Goal: Task Accomplishment & Management: Use online tool/utility

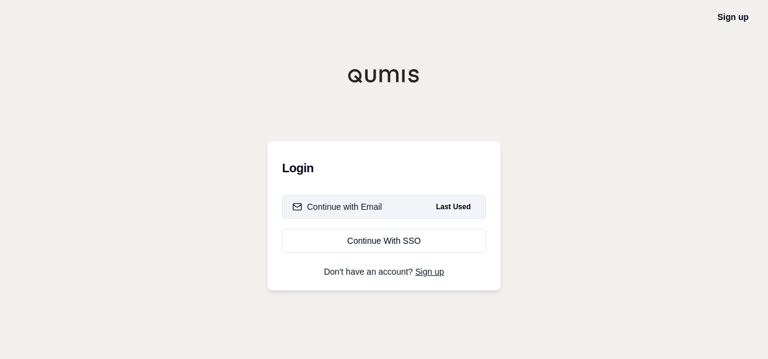
click at [359, 203] on div "Continue with Email" at bounding box center [337, 207] width 90 height 12
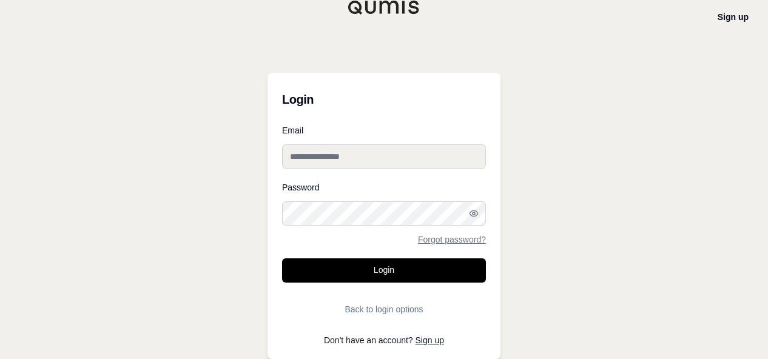
click at [337, 167] on input "Email" at bounding box center [384, 156] width 204 height 24
type input "**********"
click at [282, 258] on button "Login" at bounding box center [384, 270] width 204 height 24
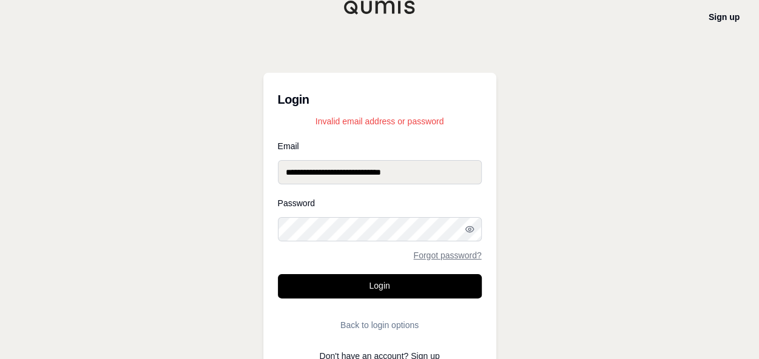
click at [278, 274] on button "Login" at bounding box center [380, 286] width 204 height 24
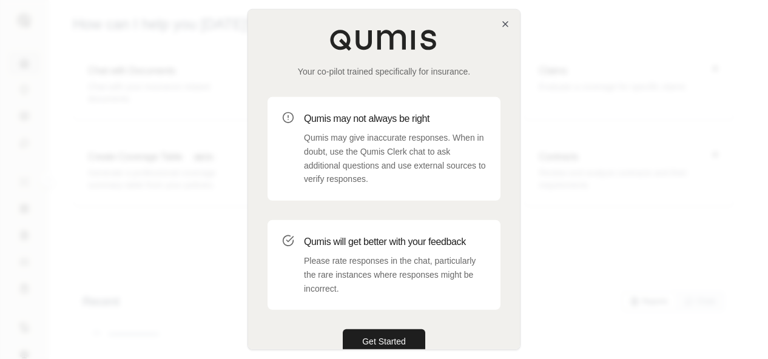
click at [504, 18] on div "Your co-pilot trained specifically for insurance. Qumis may not always be right…" at bounding box center [384, 191] width 272 height 363
click at [507, 21] on icon "button" at bounding box center [505, 24] width 10 height 10
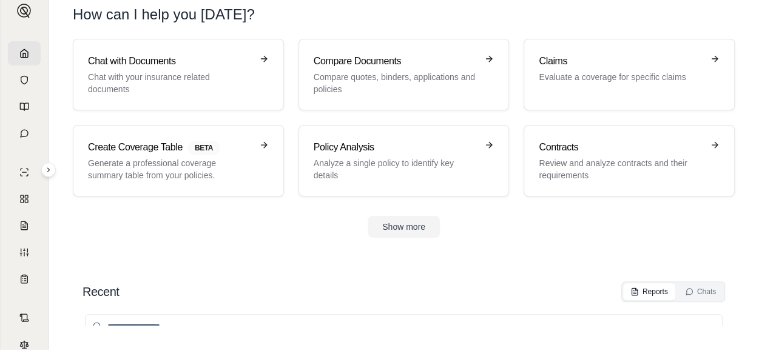
scroll to position [15, 0]
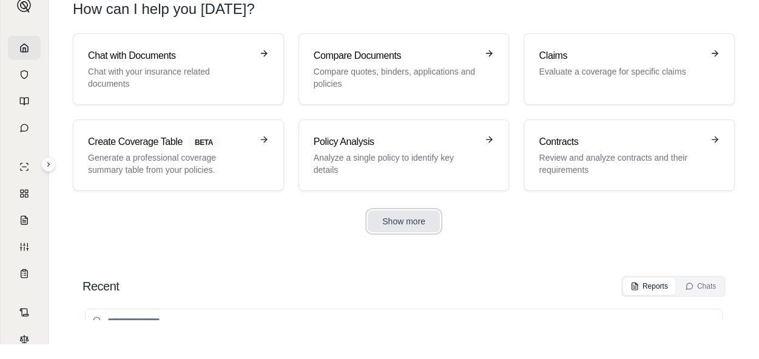
click at [399, 215] on button "Show more" at bounding box center [403, 221] width 72 height 22
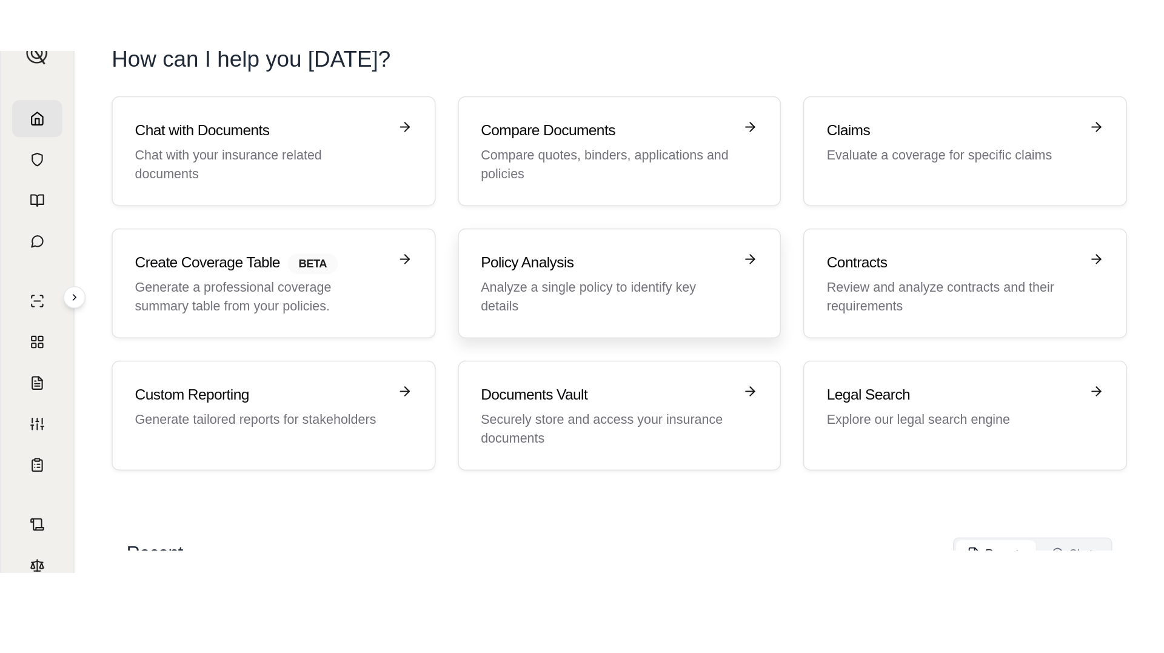
scroll to position [0, 0]
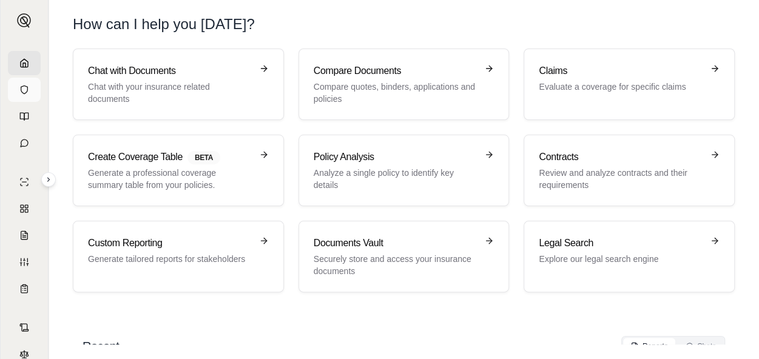
click at [19, 86] on icon at bounding box center [24, 90] width 10 height 10
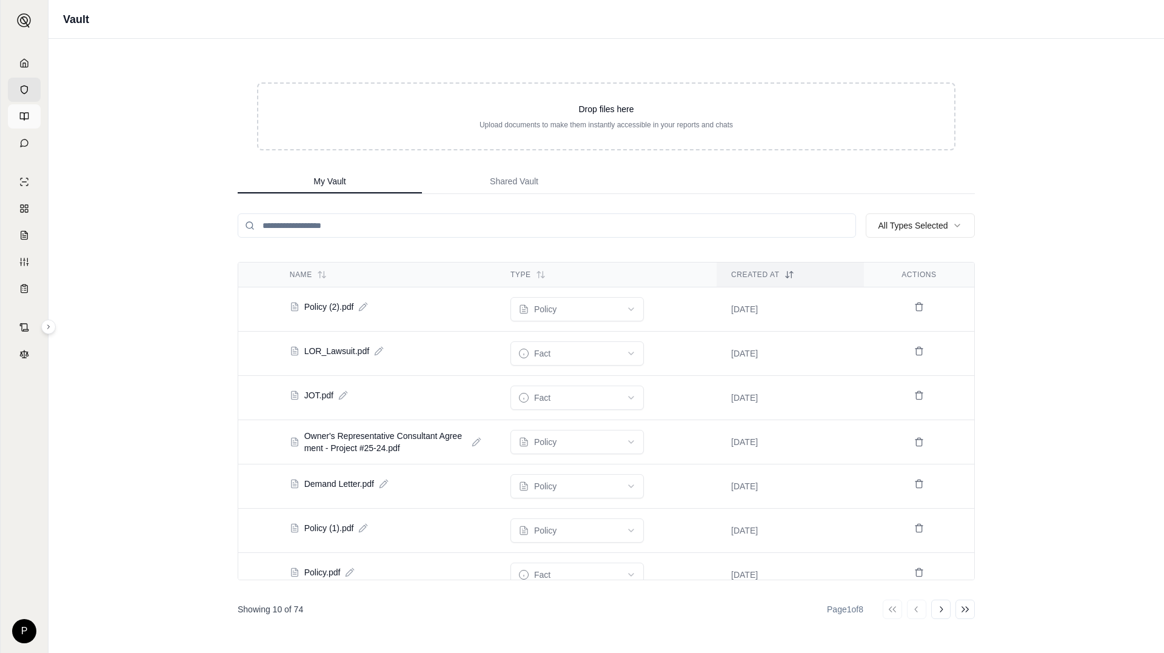
click at [23, 115] on icon at bounding box center [24, 117] width 10 height 10
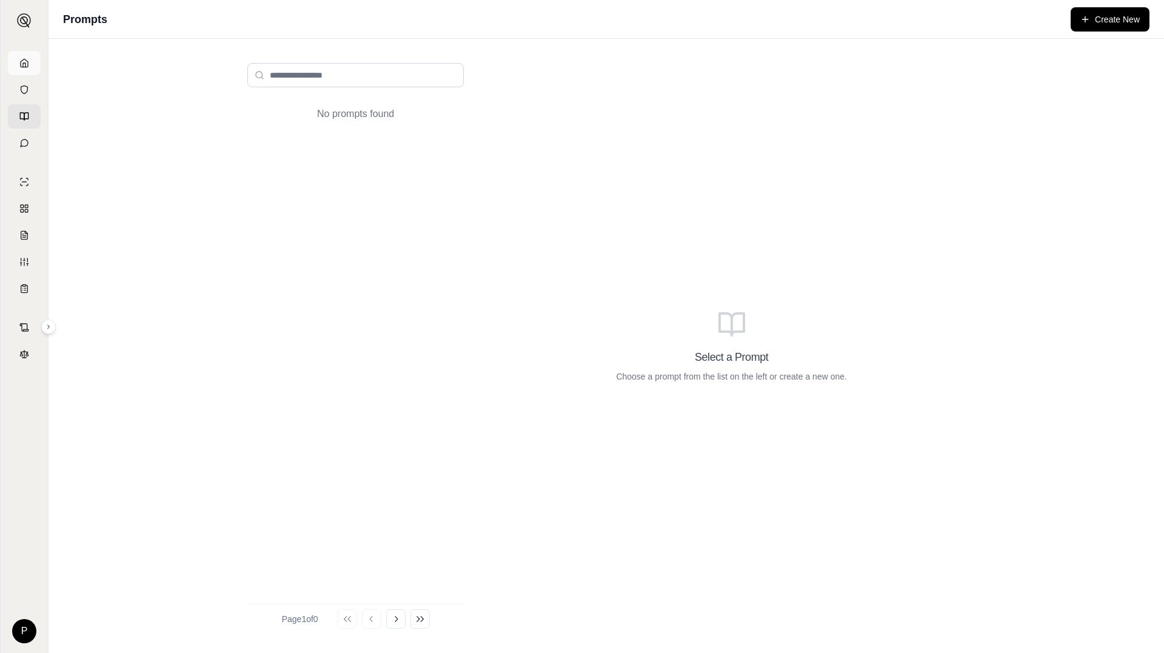
click at [28, 67] on link at bounding box center [24, 63] width 33 height 24
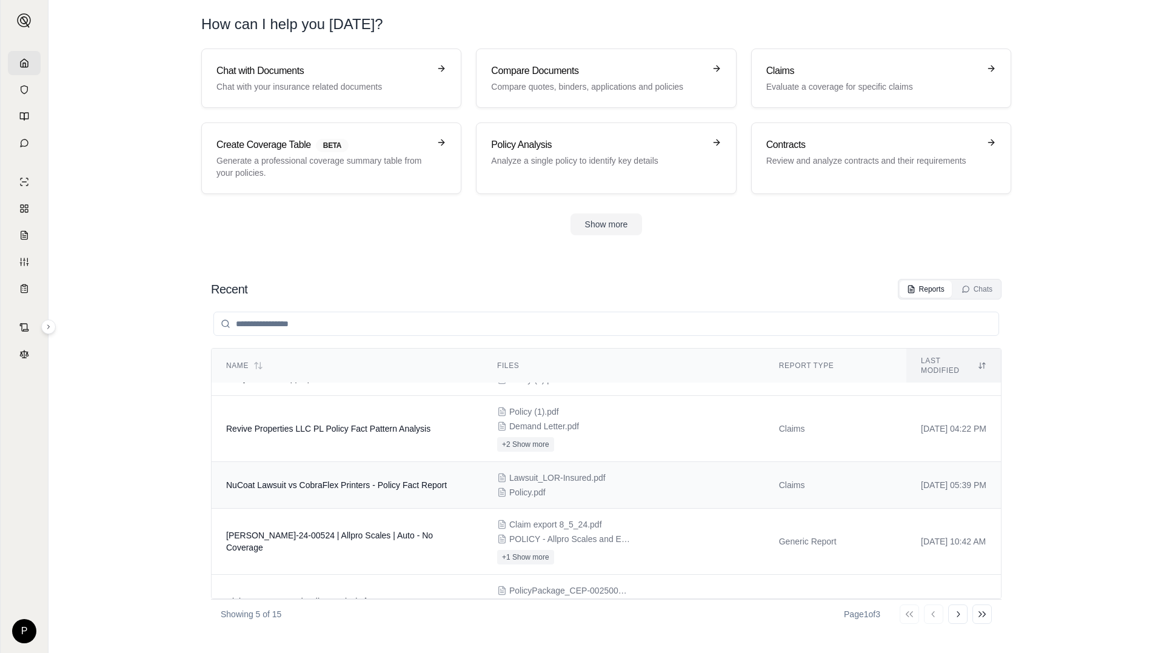
scroll to position [66, 0]
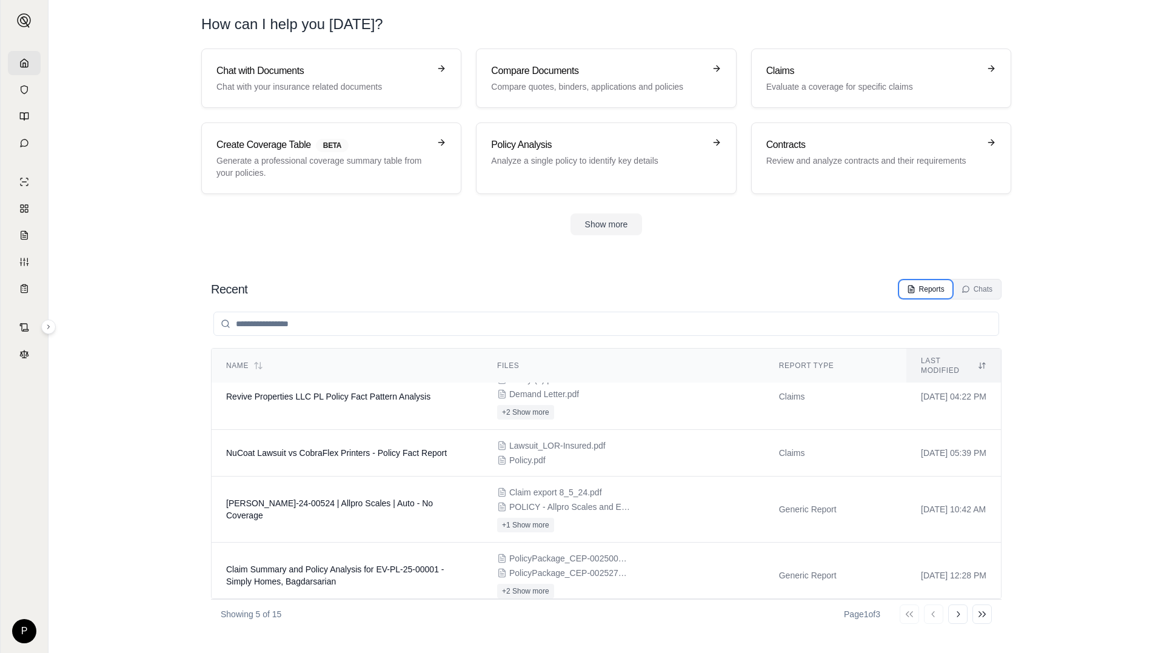
click at [767, 293] on div "Reports" at bounding box center [926, 289] width 38 height 10
click at [312, 164] on p "Generate a professional coverage summary table from your policies." at bounding box center [322, 167] width 213 height 24
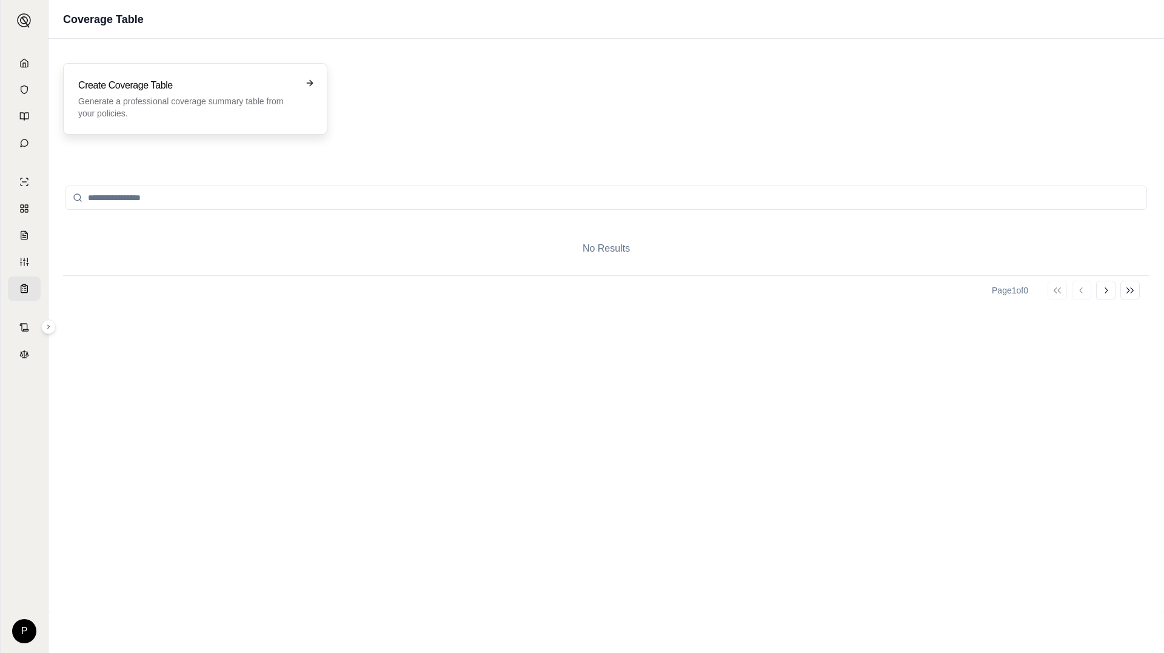
click at [266, 100] on p "Generate a professional coverage summary table from your policies." at bounding box center [186, 107] width 217 height 24
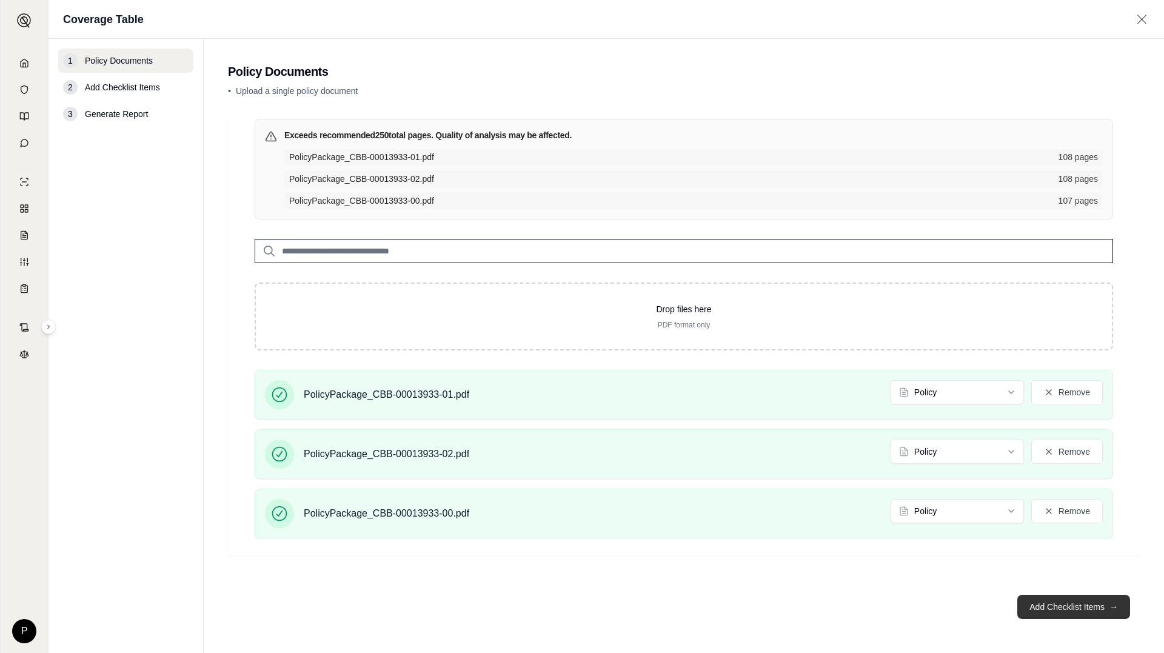
click at [767, 358] on button "Add Checklist Items →" at bounding box center [1074, 607] width 113 height 24
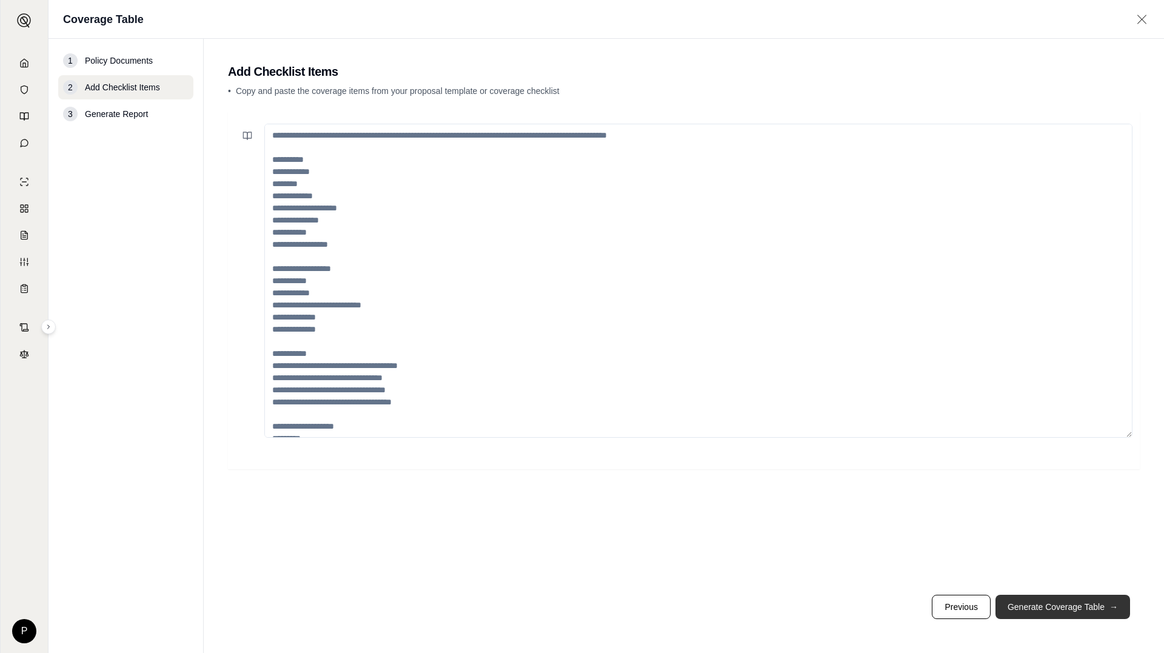
click at [767, 358] on button "Generate Coverage Table →" at bounding box center [1063, 607] width 135 height 24
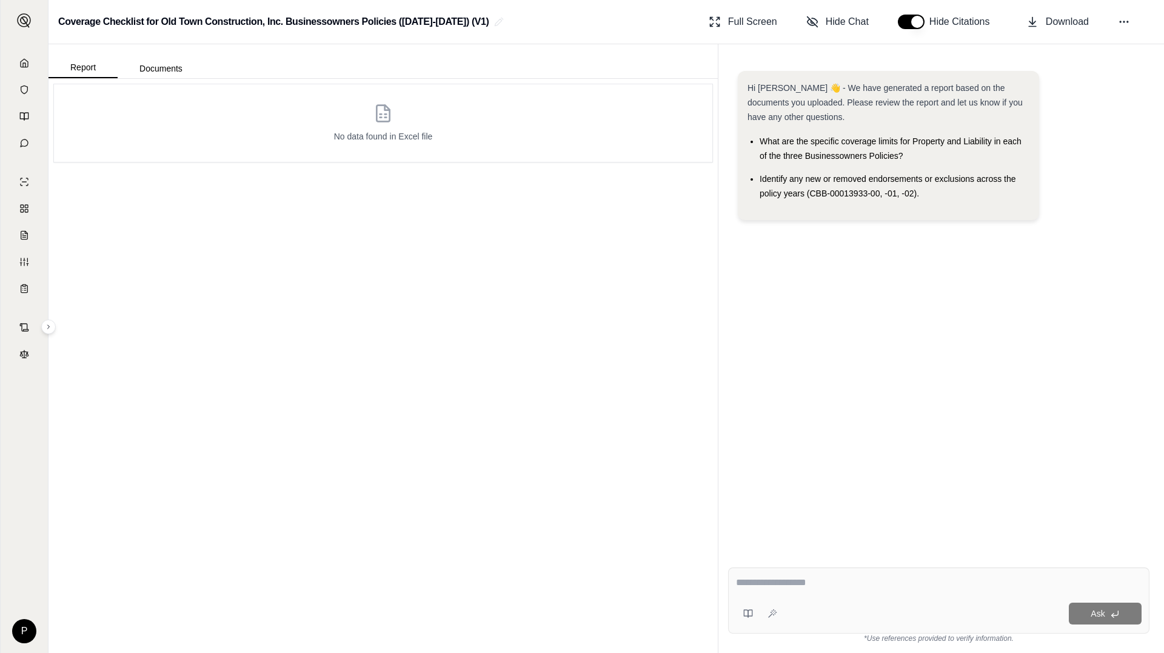
click at [392, 119] on icon at bounding box center [383, 113] width 19 height 19
click at [387, 126] on div "No data found in Excel file" at bounding box center [383, 123] width 99 height 39
drag, startPoint x: 760, startPoint y: 576, endPoint x: 759, endPoint y: 582, distance: 6.2
click at [760, 358] on textarea at bounding box center [939, 582] width 406 height 15
click at [765, 358] on textarea at bounding box center [939, 582] width 406 height 15
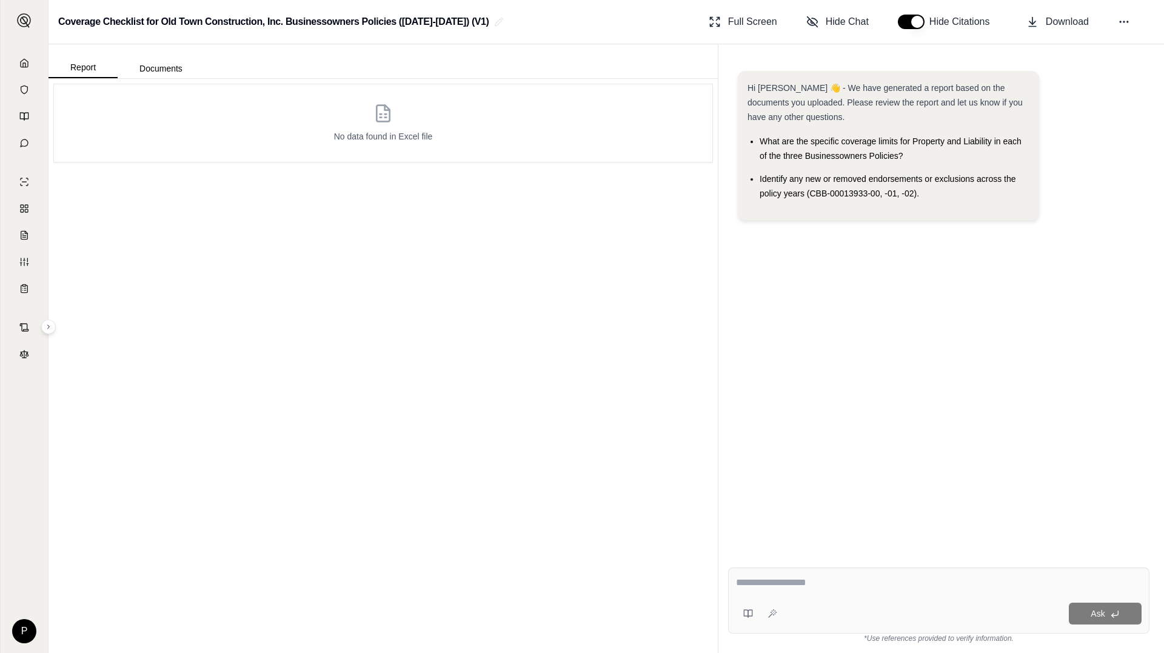
click at [381, 106] on icon at bounding box center [383, 114] width 13 height 16
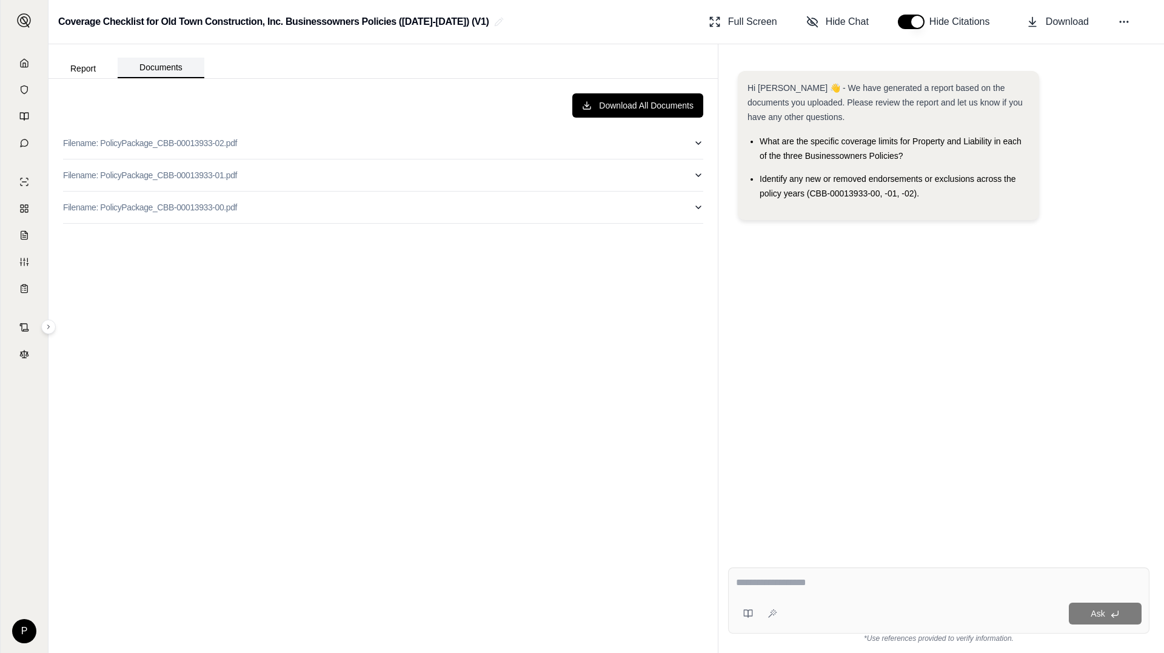
click at [173, 63] on button "Documents" at bounding box center [161, 68] width 87 height 21
click at [86, 70] on button "Report" at bounding box center [83, 68] width 69 height 19
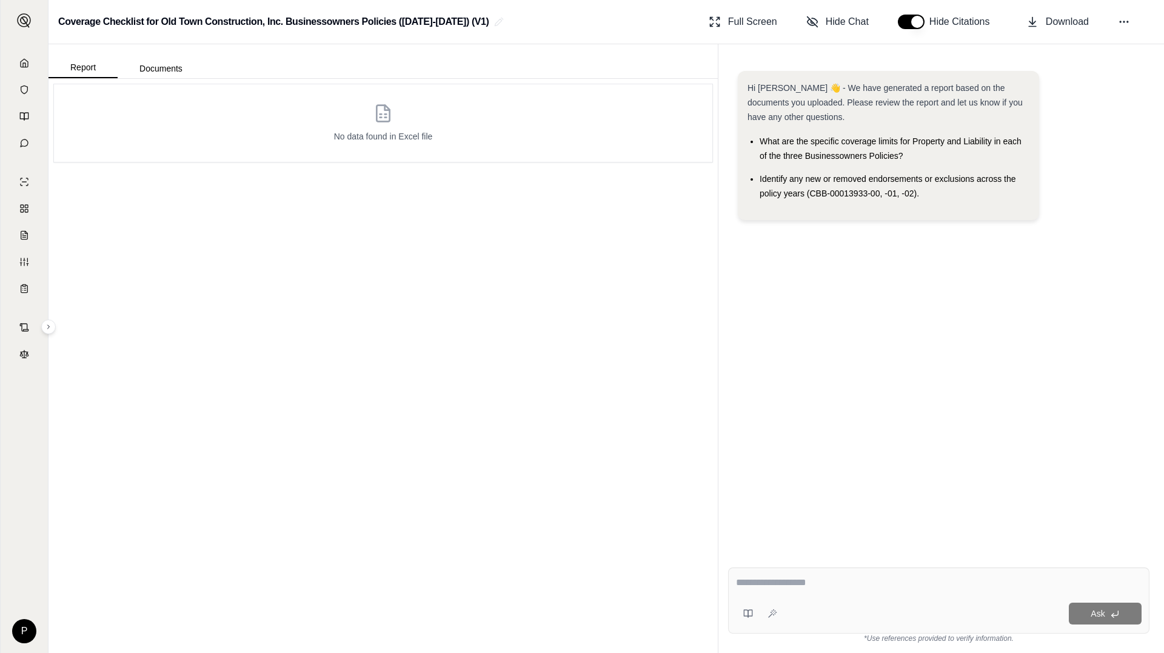
click at [767, 358] on div "Ask" at bounding box center [938, 601] width 421 height 66
click at [767, 358] on div at bounding box center [939, 584] width 406 height 19
click at [767, 358] on textarea at bounding box center [939, 582] width 406 height 15
type textarea "**********"
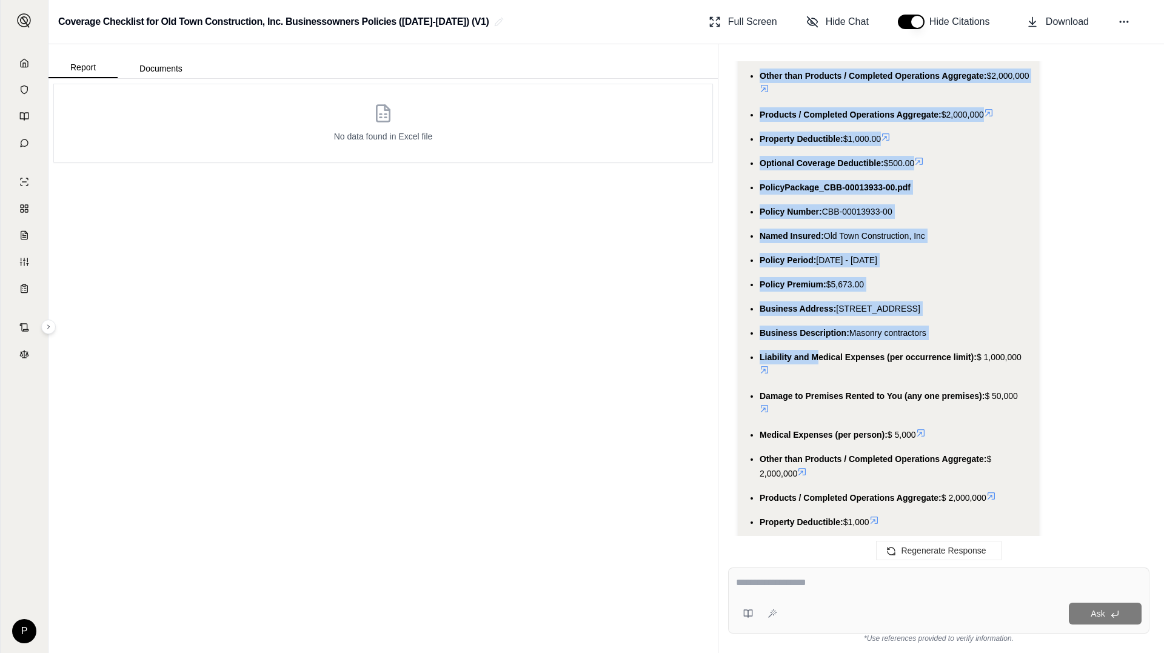
scroll to position [2744, 0]
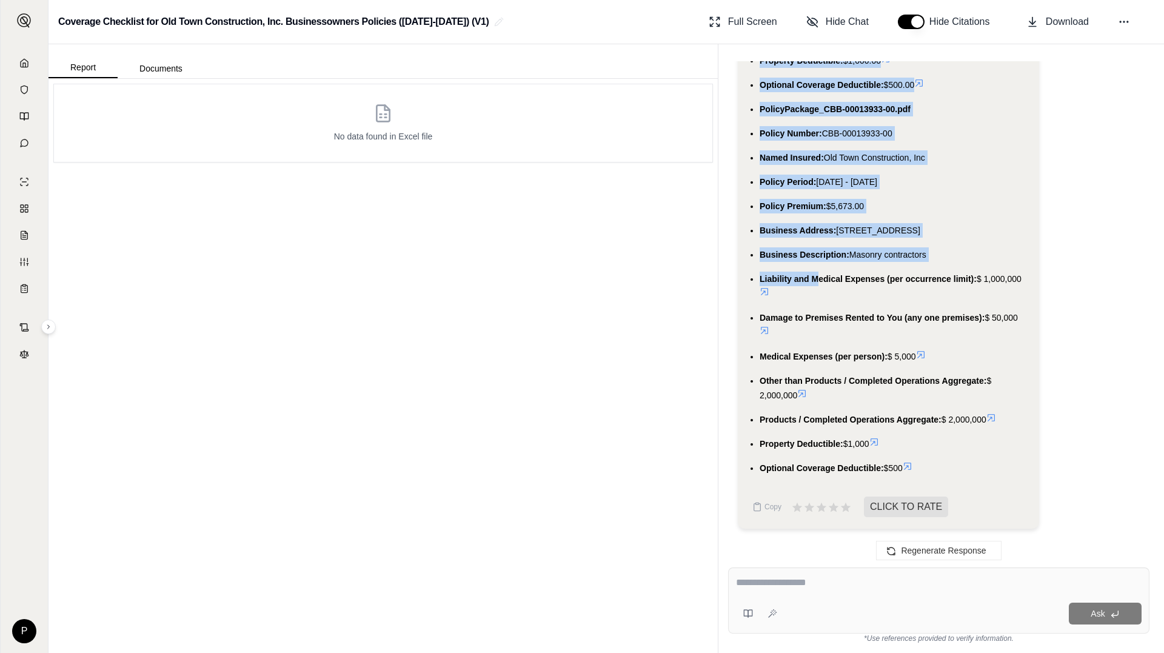
drag, startPoint x: 747, startPoint y: 188, endPoint x: 931, endPoint y: 463, distance: 331.0
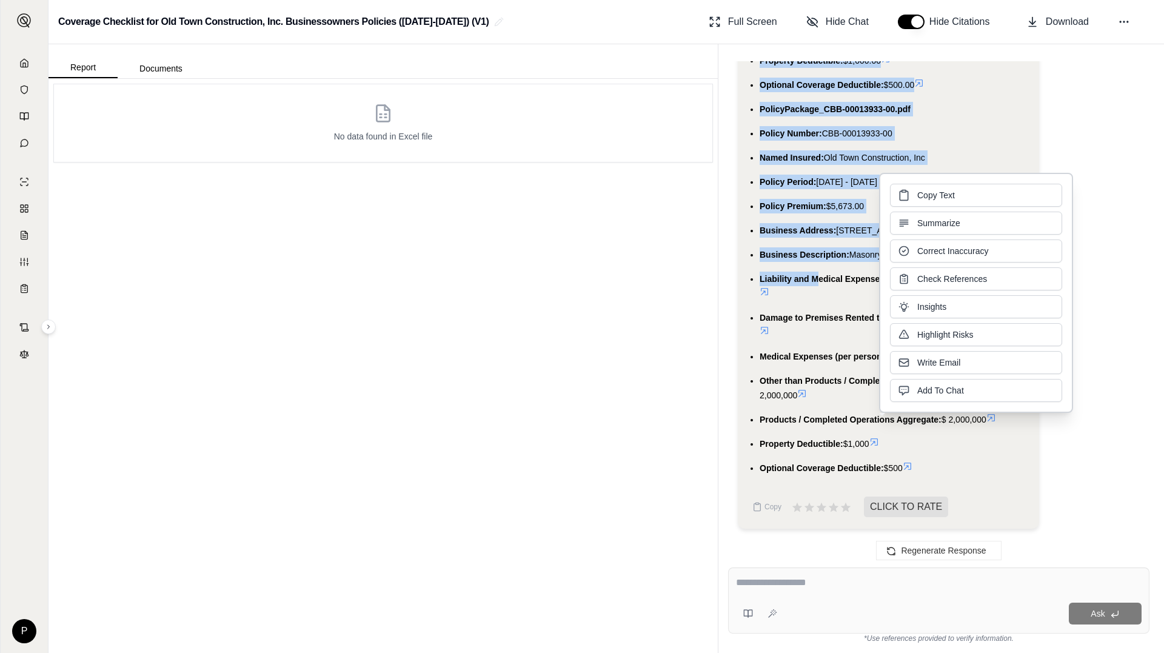
copy div "All three documents are insurance policies. Now, I need to extract the key info…"
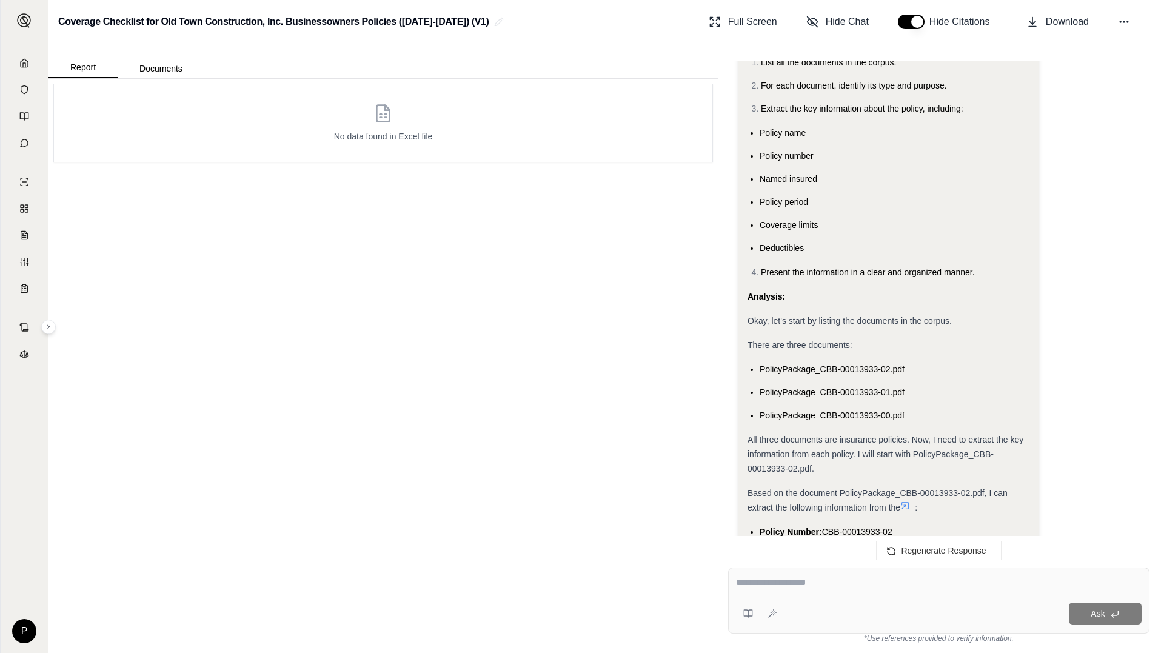
scroll to position [197, 0]
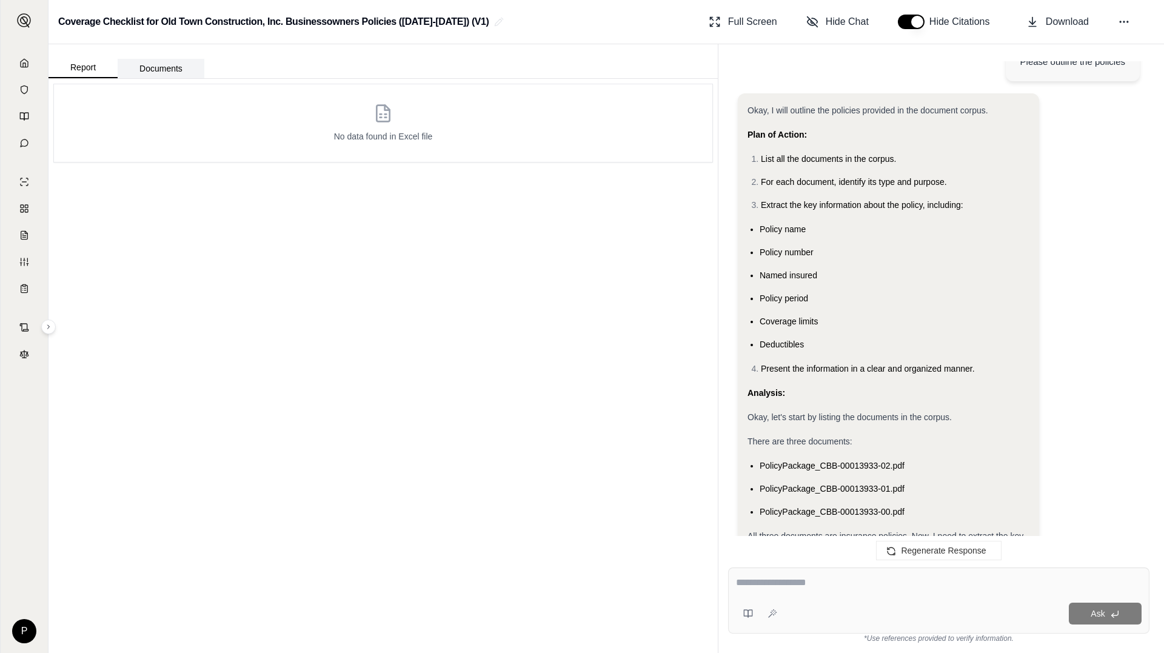
click at [153, 69] on button "Documents" at bounding box center [161, 68] width 87 height 19
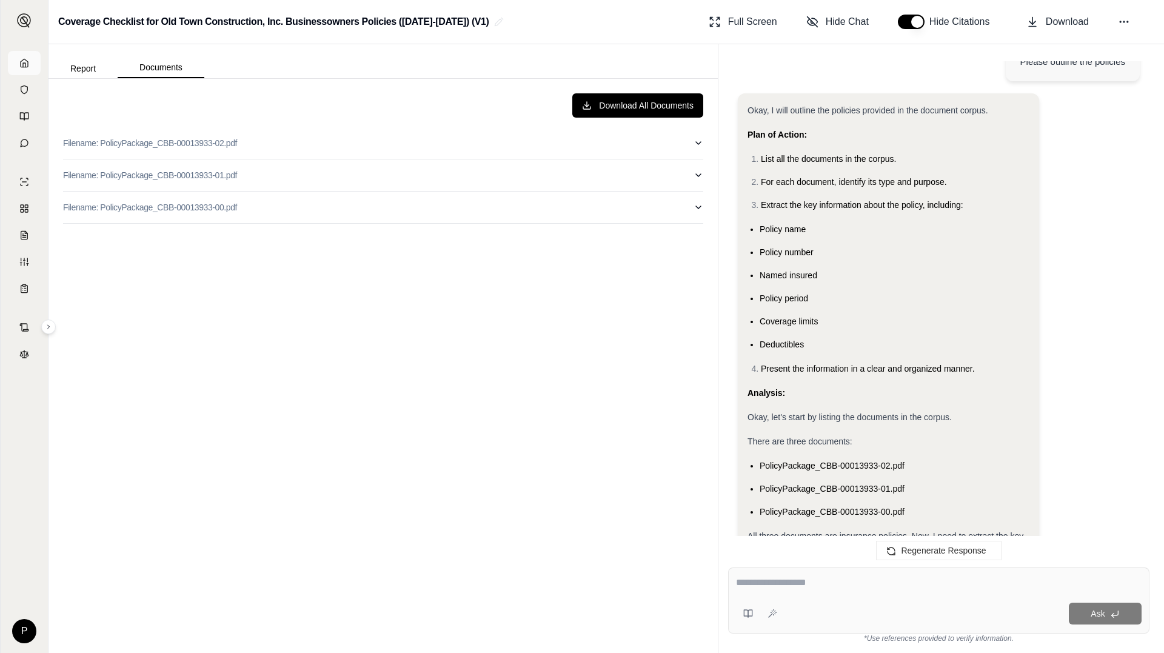
click at [28, 60] on icon at bounding box center [24, 63] width 10 height 10
